Goal: Browse casually: Explore the website without a specific task or goal

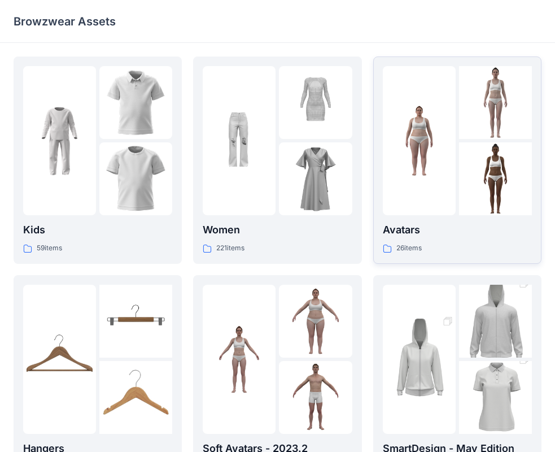
click at [443, 149] on img at bounding box center [419, 140] width 73 height 73
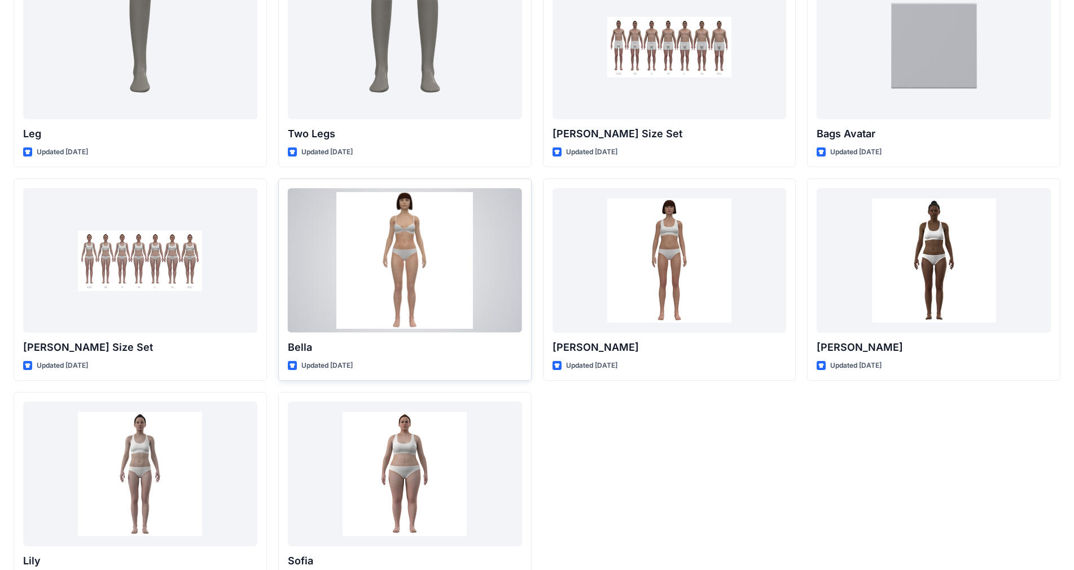
scroll to position [982, 0]
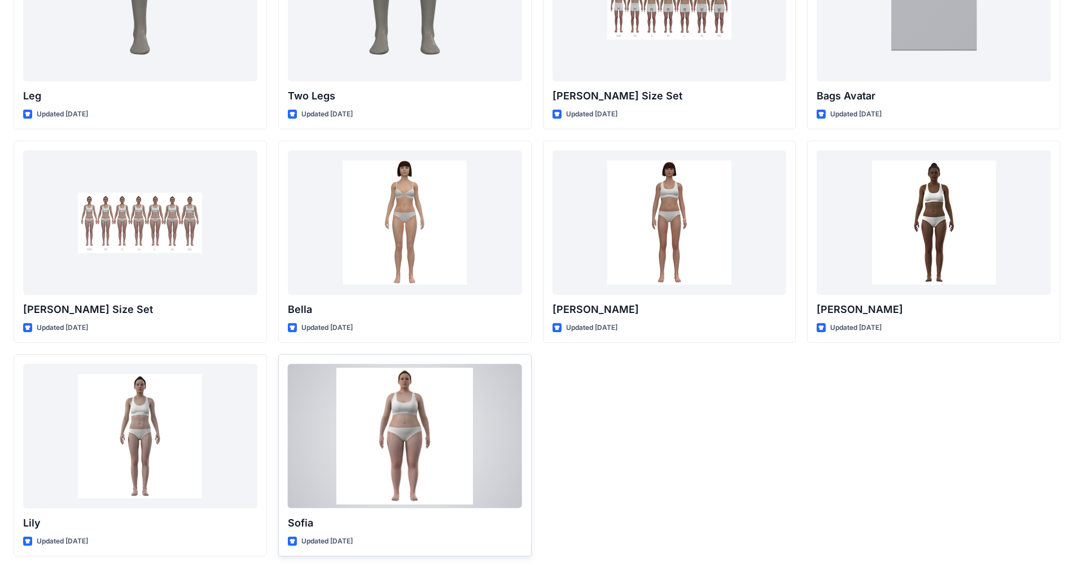
click at [387, 435] on div at bounding box center [405, 436] width 234 height 144
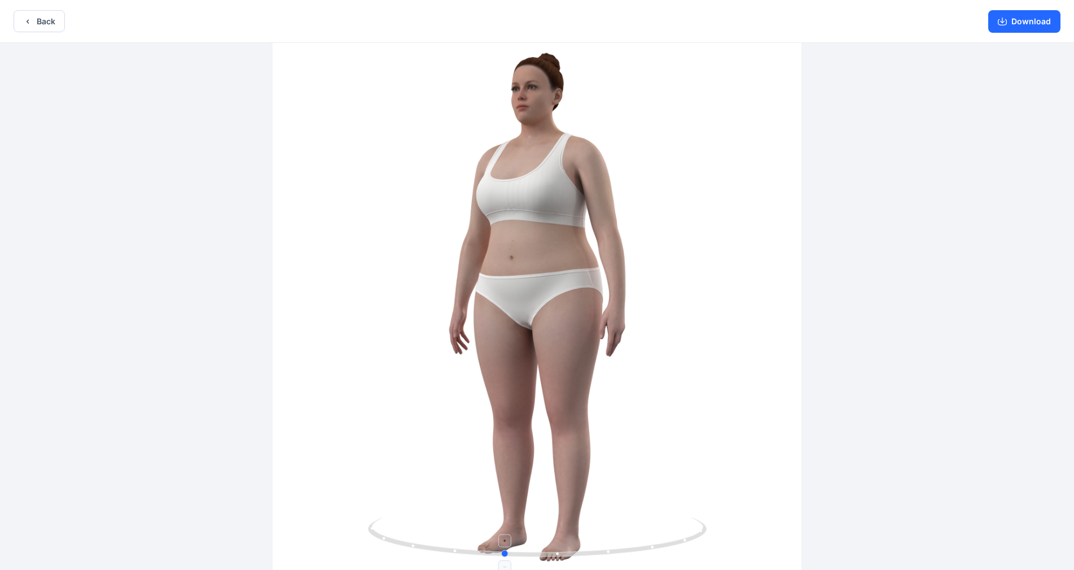
drag, startPoint x: 561, startPoint y: 549, endPoint x: 521, endPoint y: 520, distance: 49.7
click at [521, 451] on icon at bounding box center [539, 538] width 342 height 42
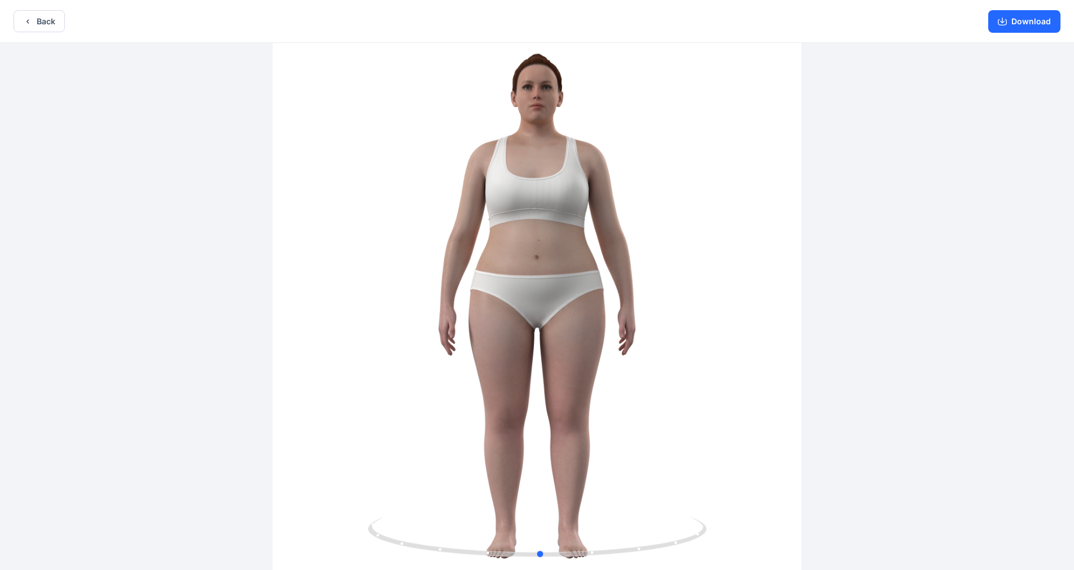
drag, startPoint x: 617, startPoint y: 528, endPoint x: 699, endPoint y: 497, distance: 88.1
click at [50, 27] on button "Back" at bounding box center [39, 21] width 51 height 22
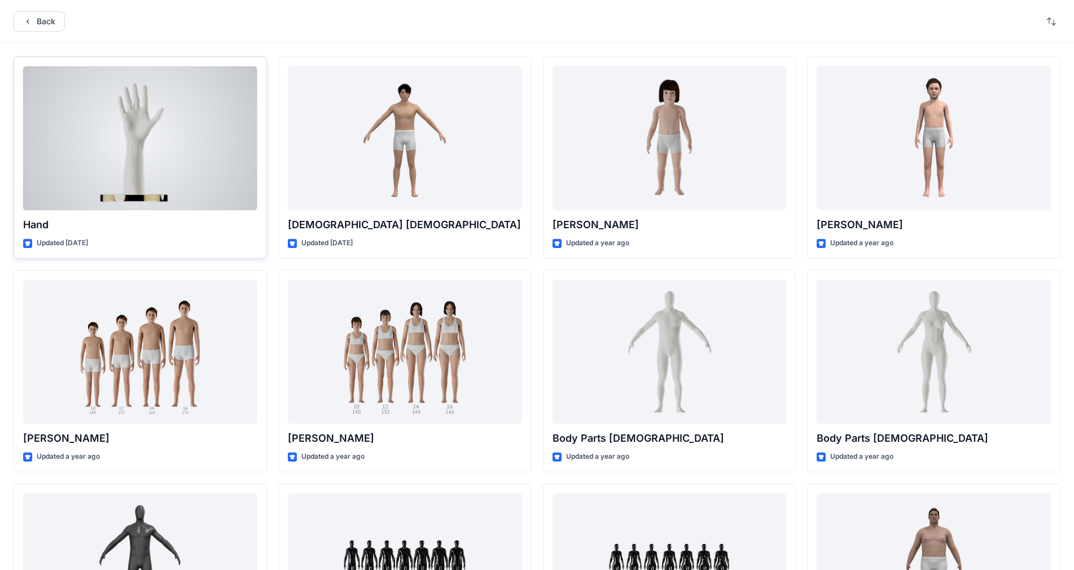
click at [138, 132] on div at bounding box center [140, 138] width 234 height 144
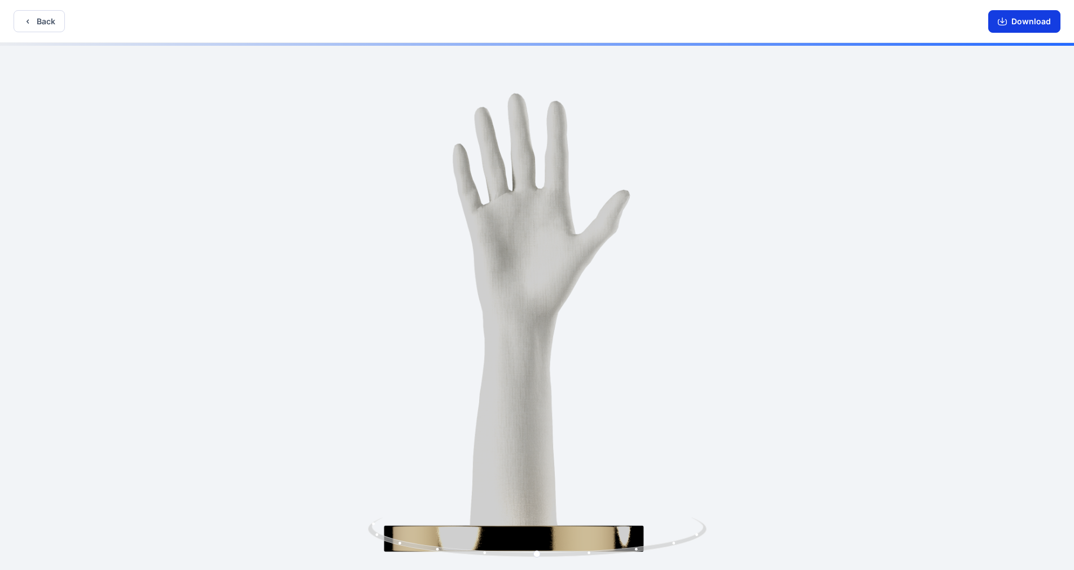
click at [564, 26] on button "Download" at bounding box center [1025, 21] width 72 height 23
click at [40, 21] on button "Back" at bounding box center [39, 21] width 51 height 22
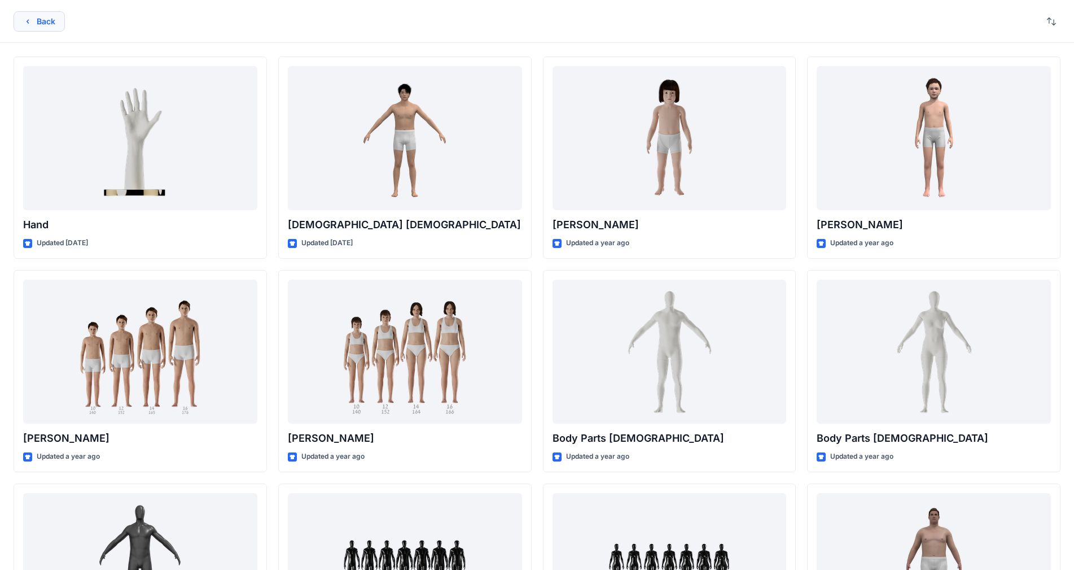
click at [42, 22] on button "Back" at bounding box center [39, 21] width 51 height 20
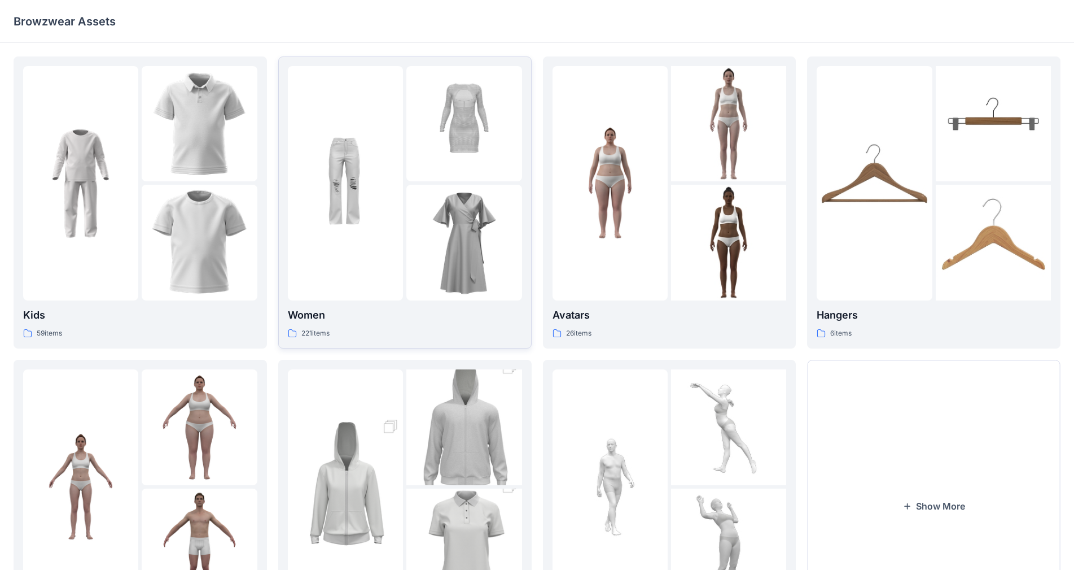
click at [412, 224] on img at bounding box center [463, 242] width 115 height 115
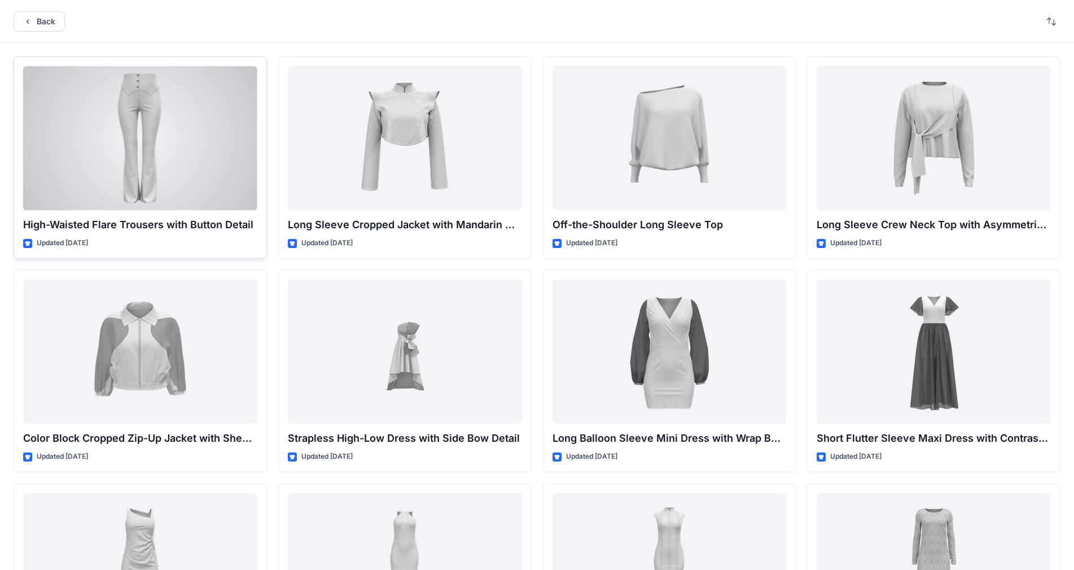
click at [158, 111] on div at bounding box center [140, 138] width 234 height 144
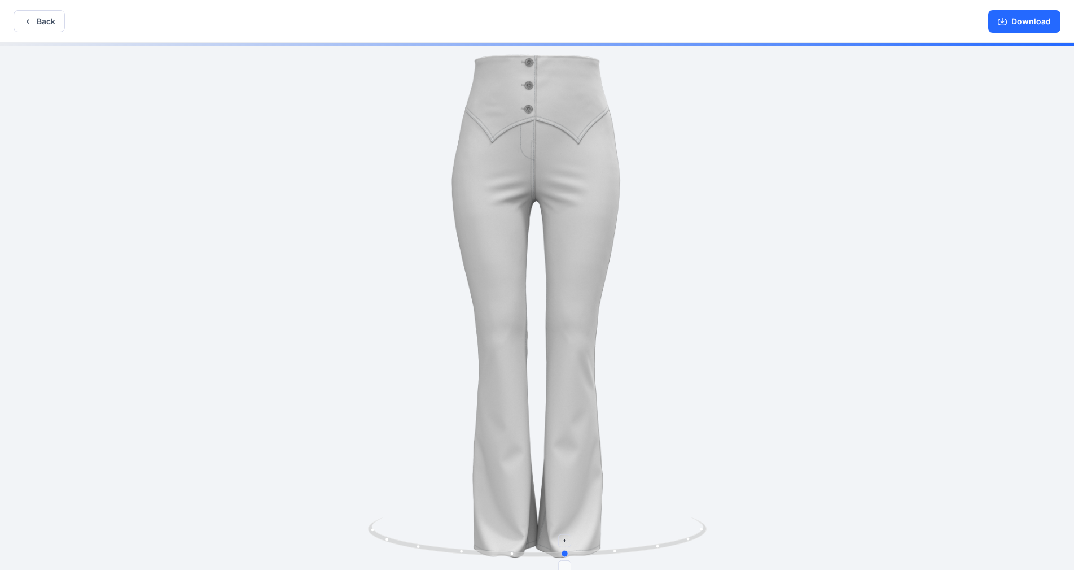
drag, startPoint x: 590, startPoint y: 529, endPoint x: 606, endPoint y: 529, distance: 15.8
click at [564, 451] on icon at bounding box center [539, 538] width 342 height 42
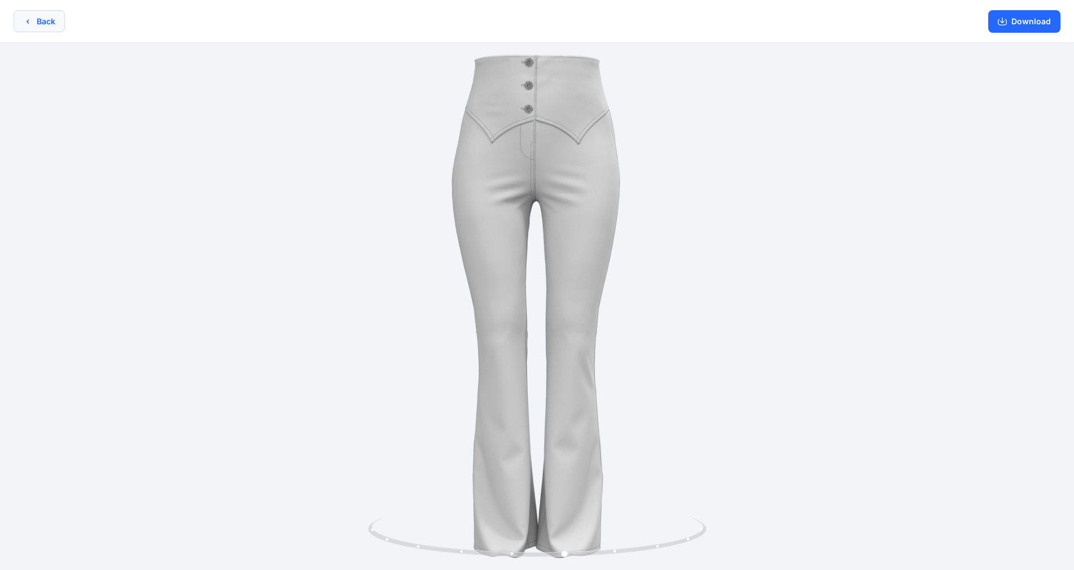
click at [25, 26] on button "Back" at bounding box center [39, 21] width 51 height 22
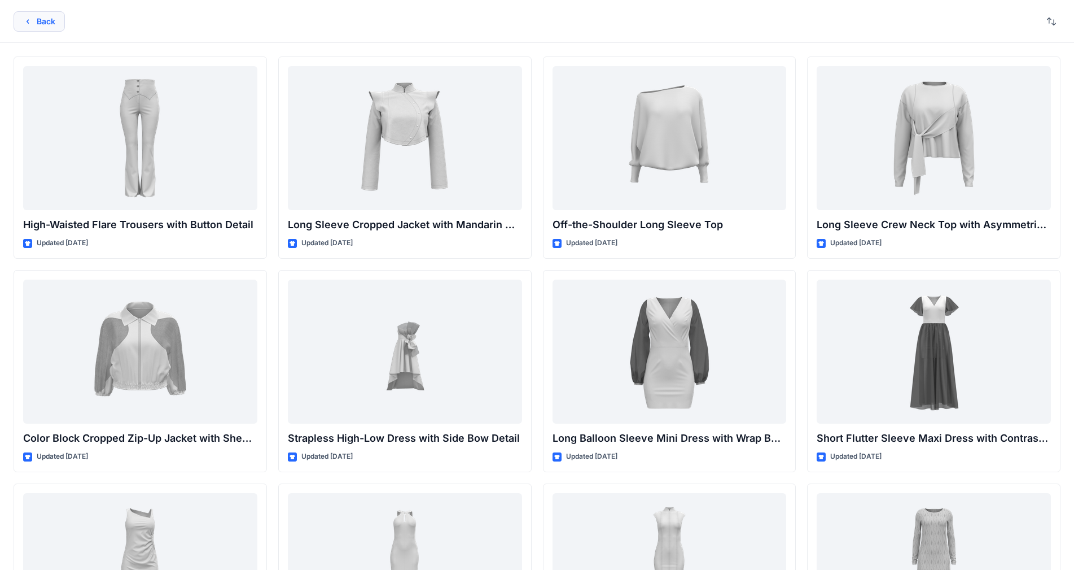
click at [27, 24] on icon "button" at bounding box center [27, 21] width 9 height 9
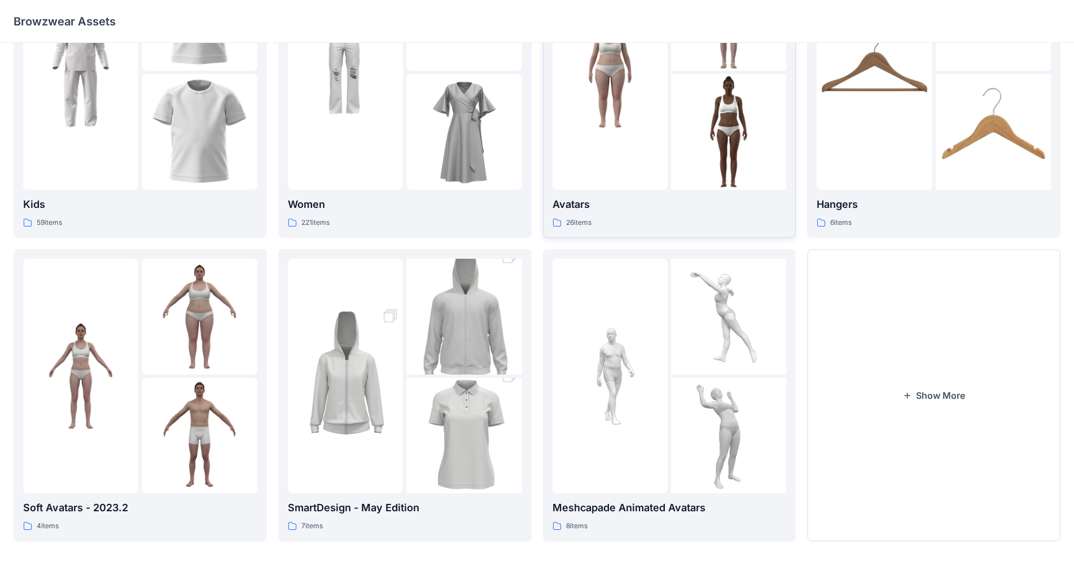
scroll to position [114, 0]
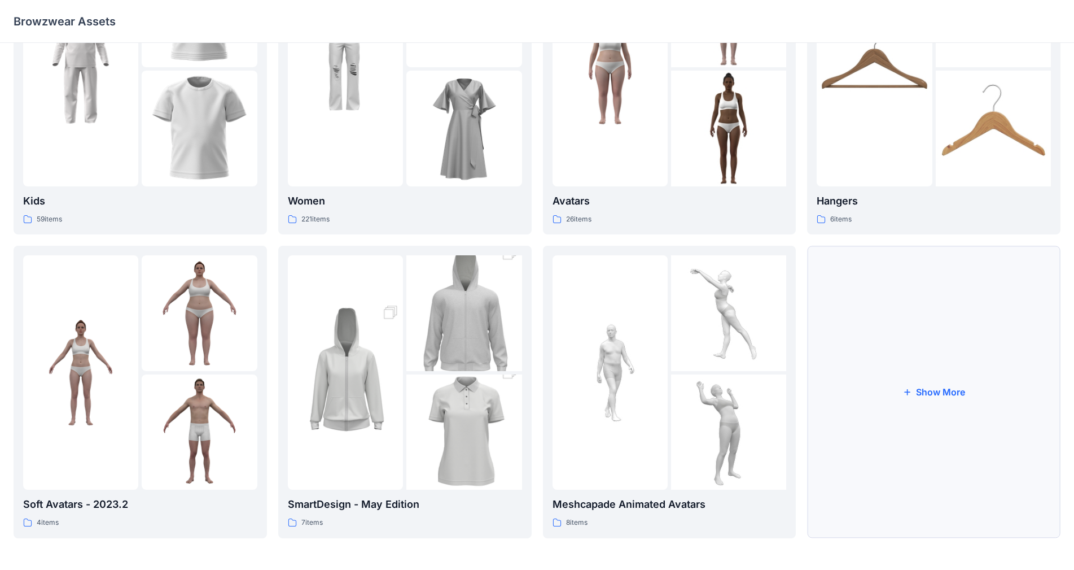
click at [564, 357] on button "Show More" at bounding box center [933, 392] width 253 height 292
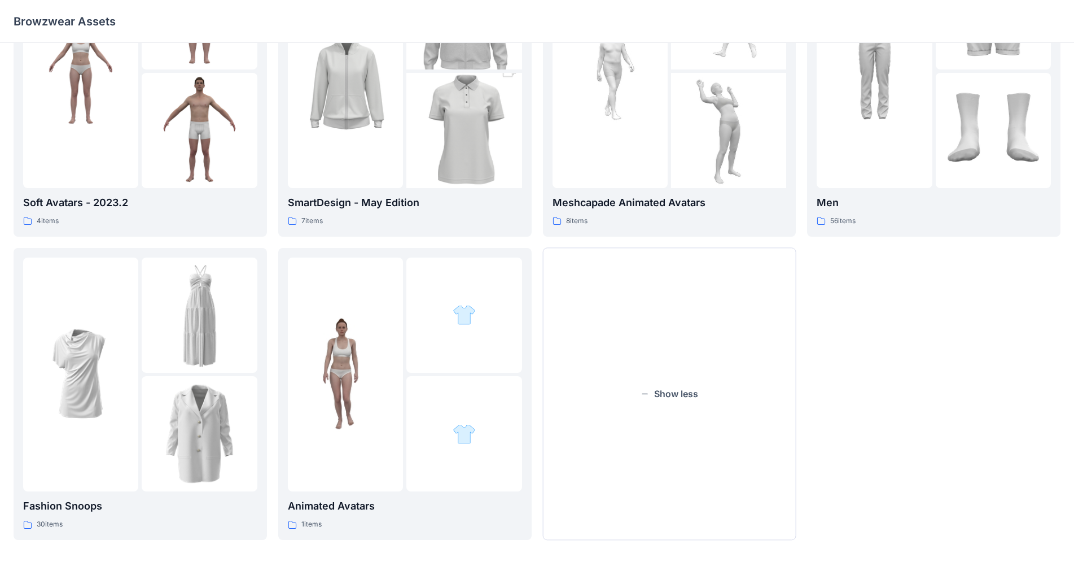
scroll to position [417, 0]
click at [564, 383] on button "Show less" at bounding box center [669, 392] width 253 height 292
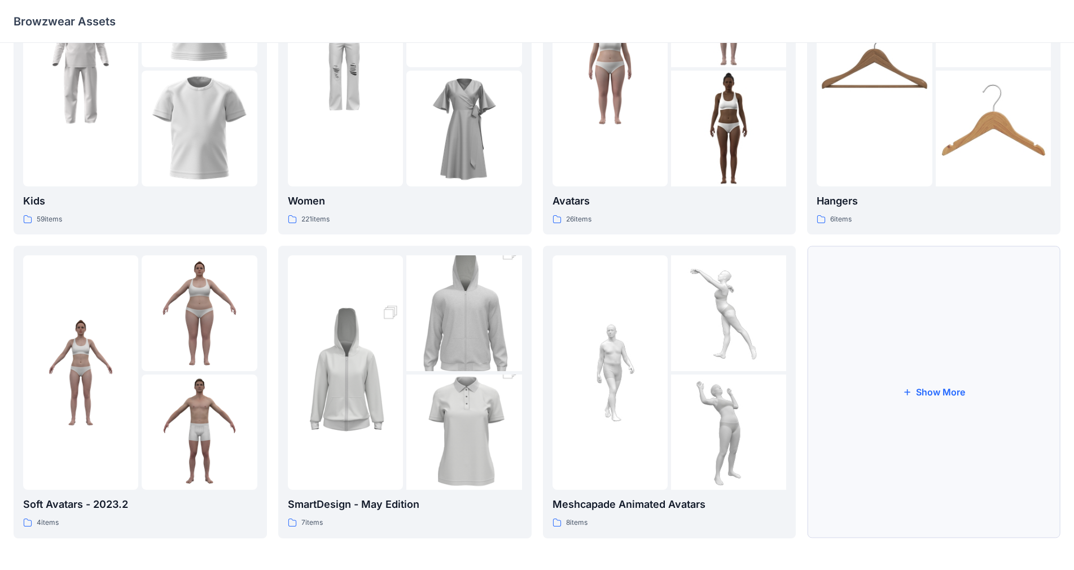
click at [564, 369] on button "Show More" at bounding box center [933, 392] width 253 height 292
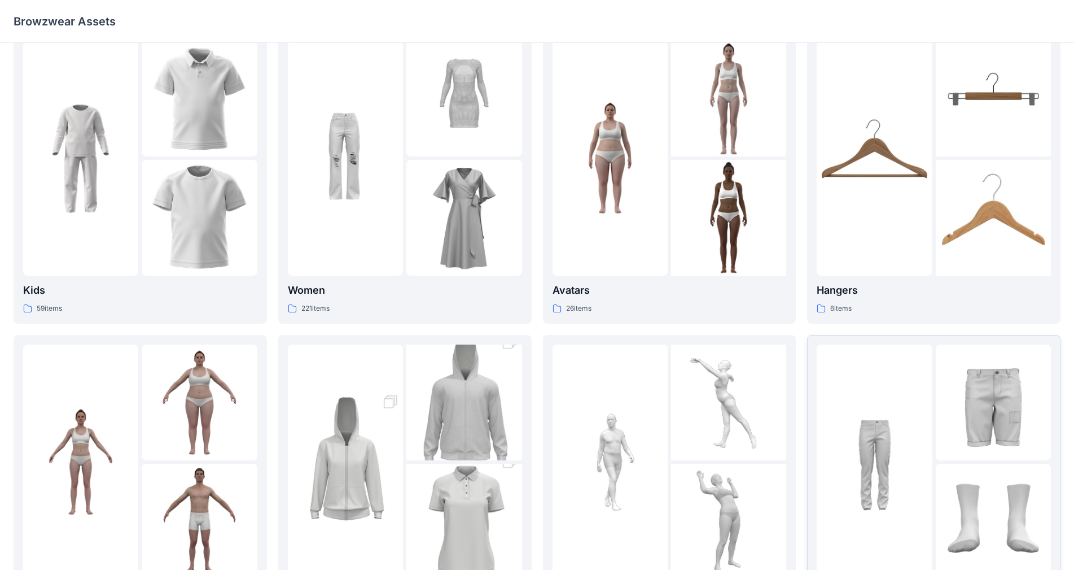
scroll to position [0, 0]
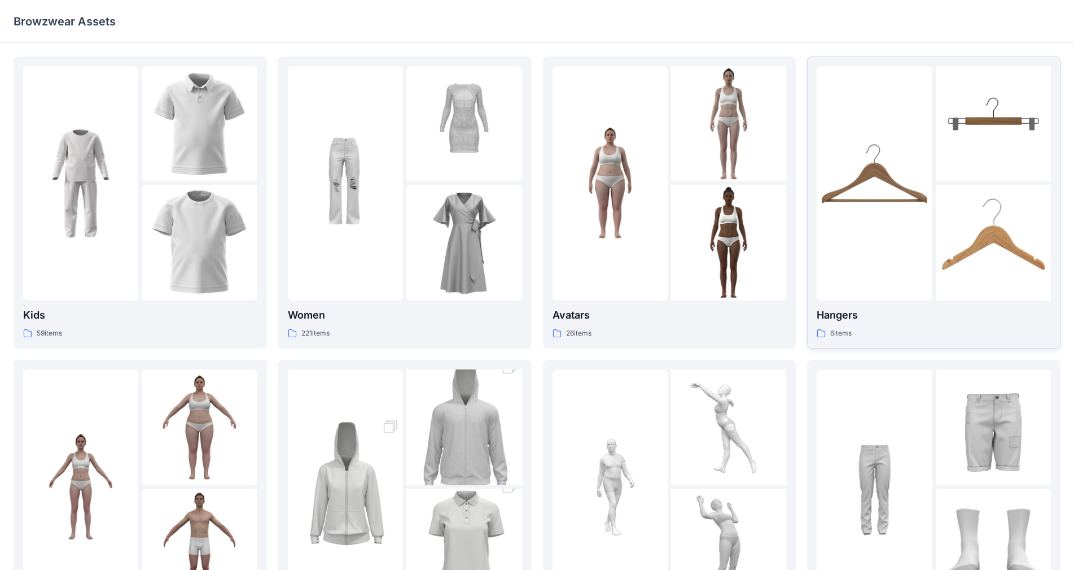
click at [564, 222] on img at bounding box center [874, 182] width 115 height 115
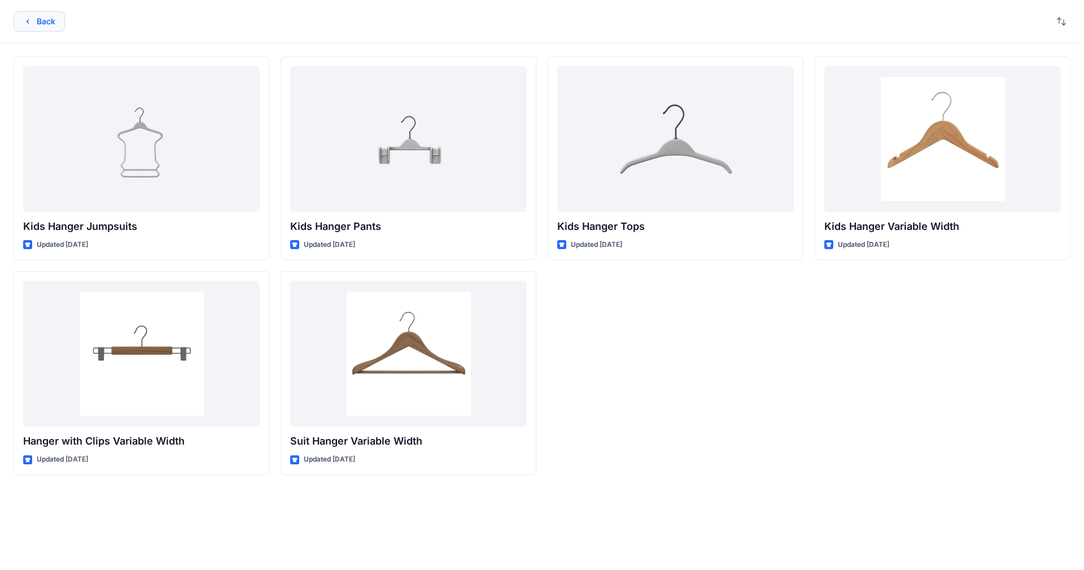
click at [58, 19] on button "Back" at bounding box center [39, 21] width 51 height 20
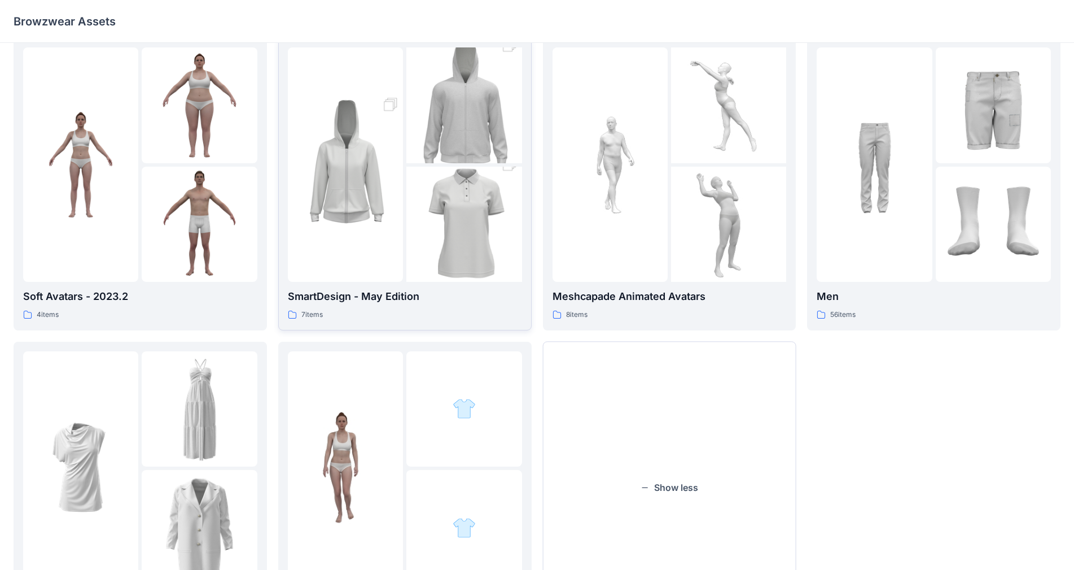
scroll to position [417, 0]
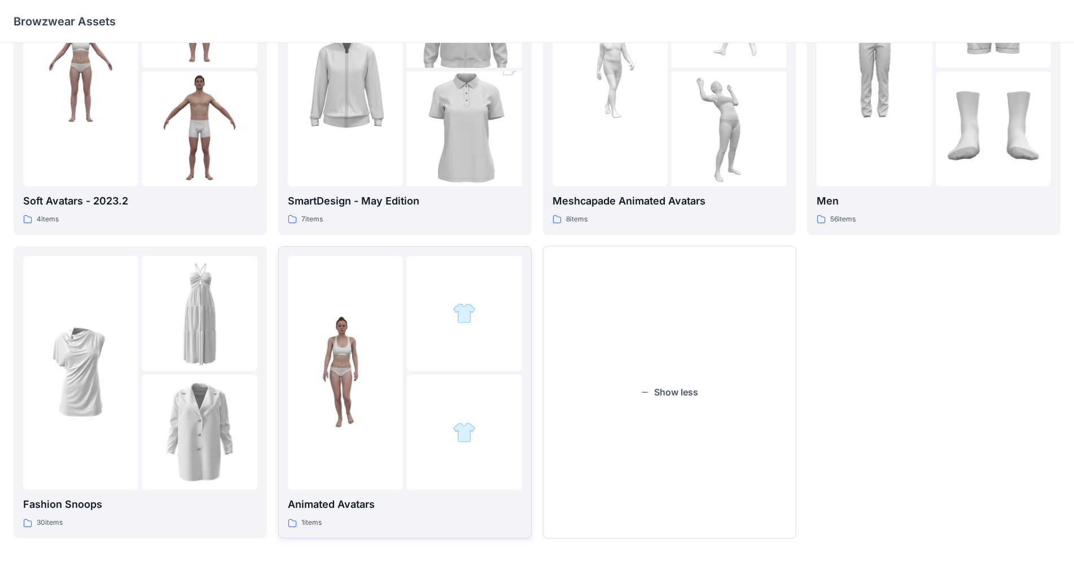
click at [492, 396] on div at bounding box center [463, 431] width 115 height 115
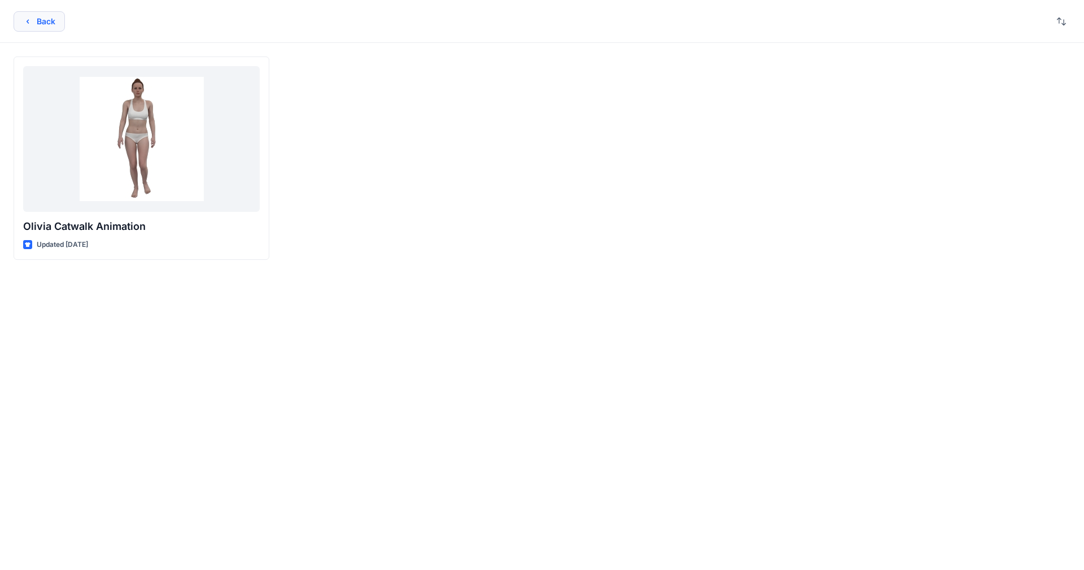
click at [25, 19] on icon "button" at bounding box center [27, 21] width 9 height 9
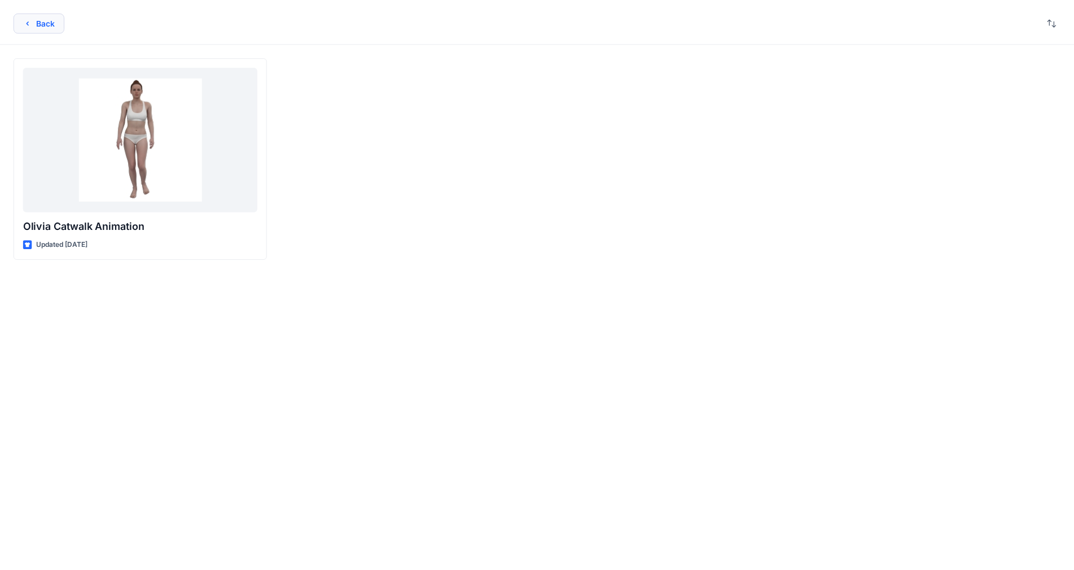
scroll to position [417, 0]
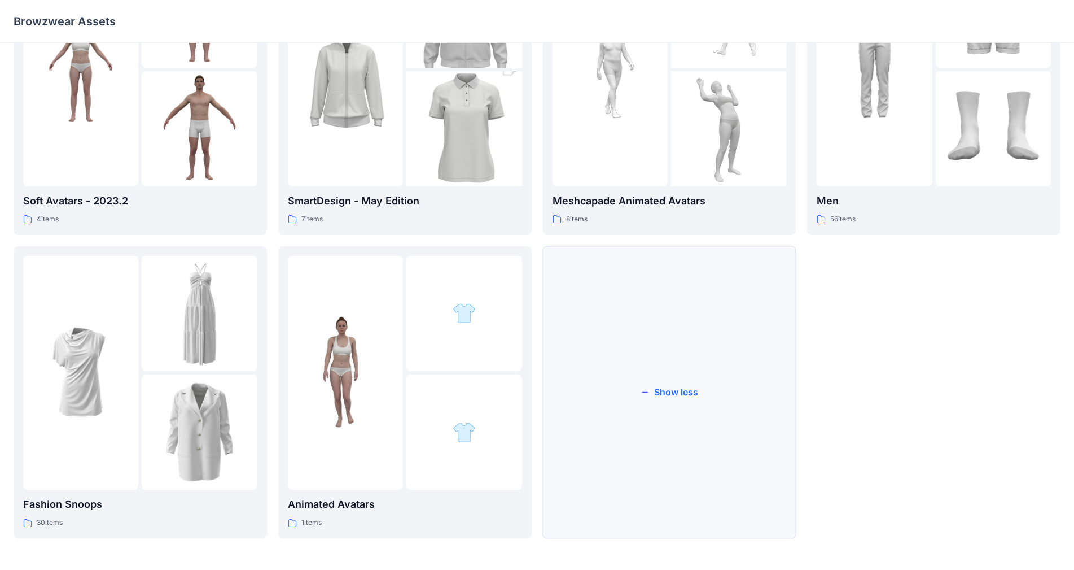
click at [564, 432] on button "Show less" at bounding box center [669, 392] width 253 height 292
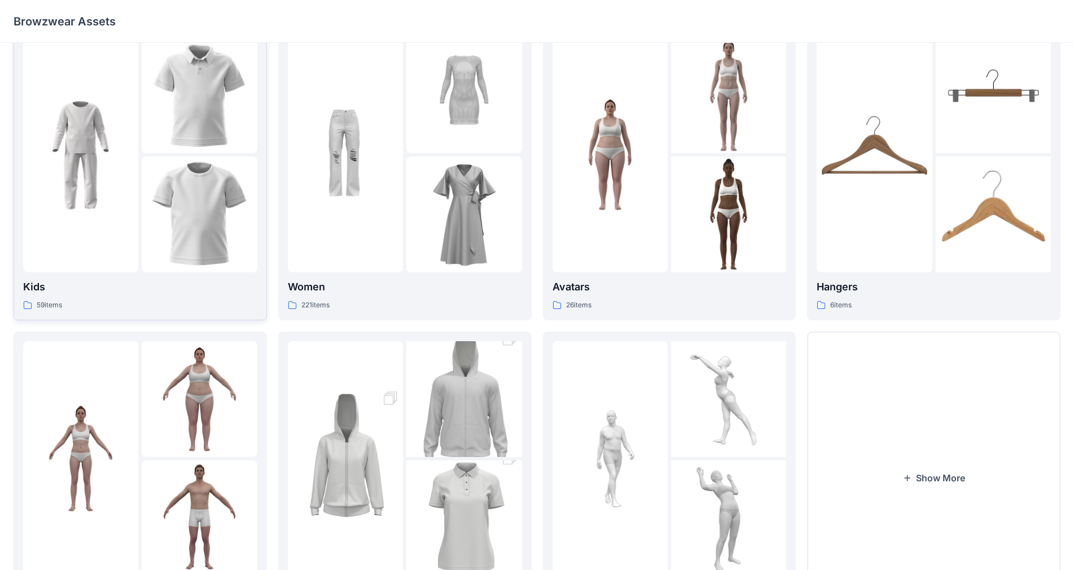
scroll to position [0, 0]
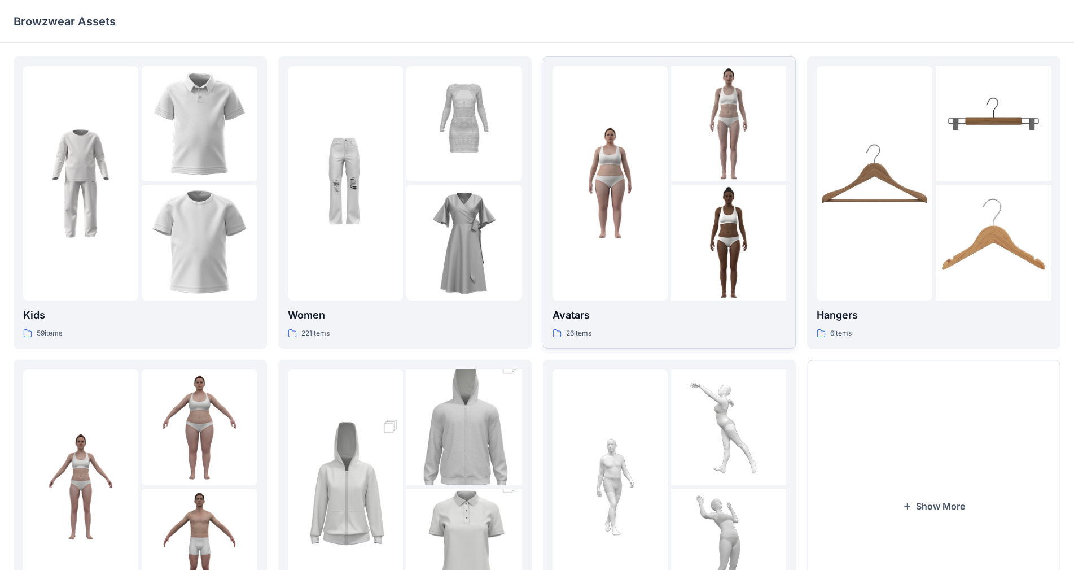
click at [564, 178] on img at bounding box center [610, 182] width 115 height 115
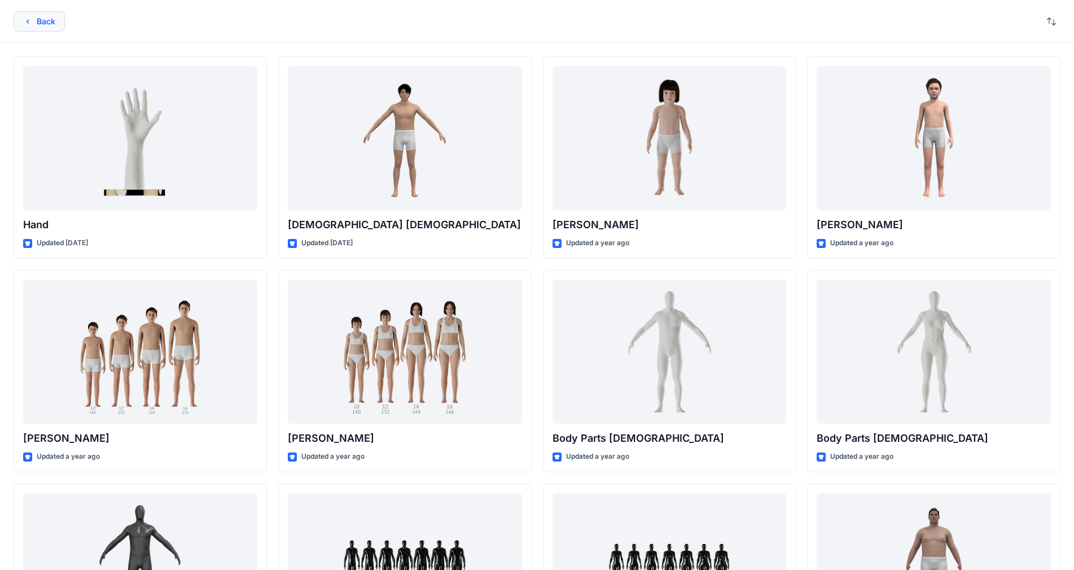
click at [32, 23] on icon "button" at bounding box center [27, 21] width 9 height 9
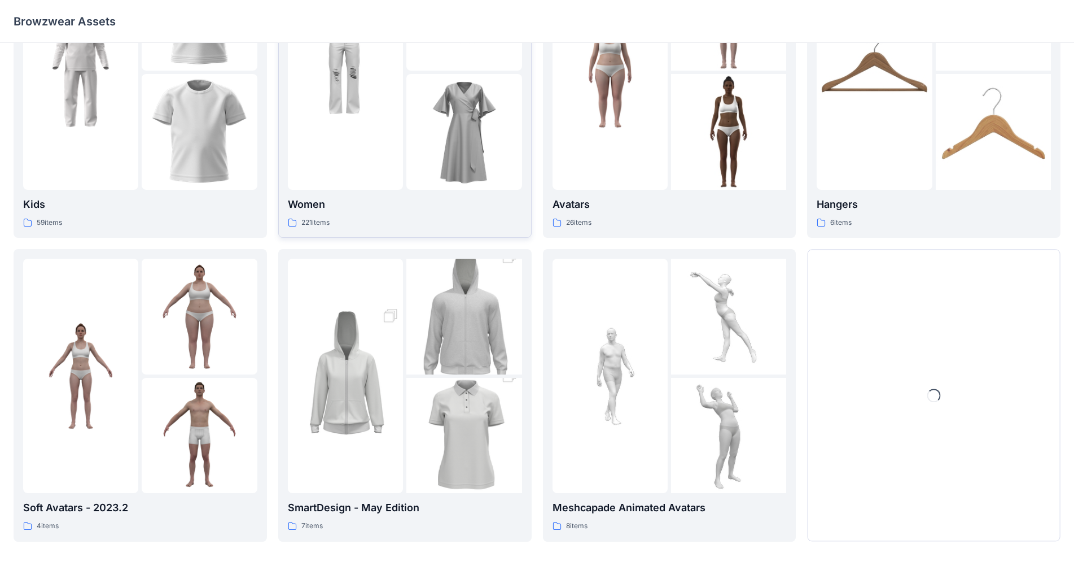
scroll to position [114, 0]
